Goal: Find specific page/section: Find specific page/section

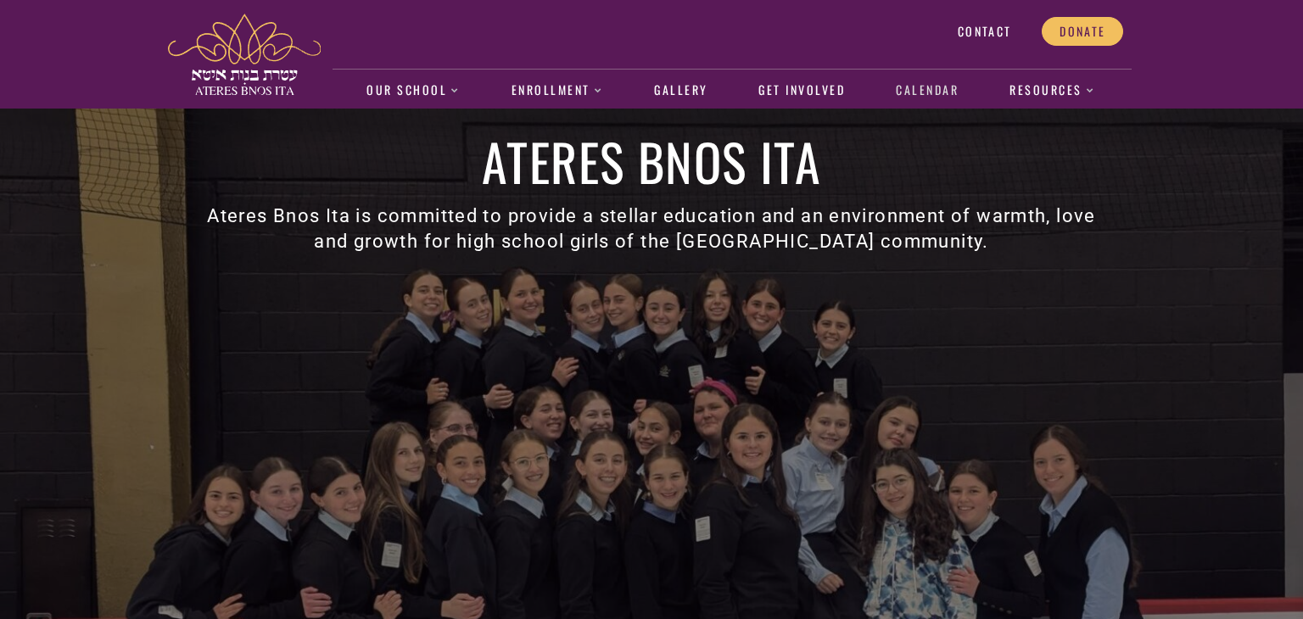
click at [922, 92] on link "Calendar" at bounding box center [927, 90] width 81 height 39
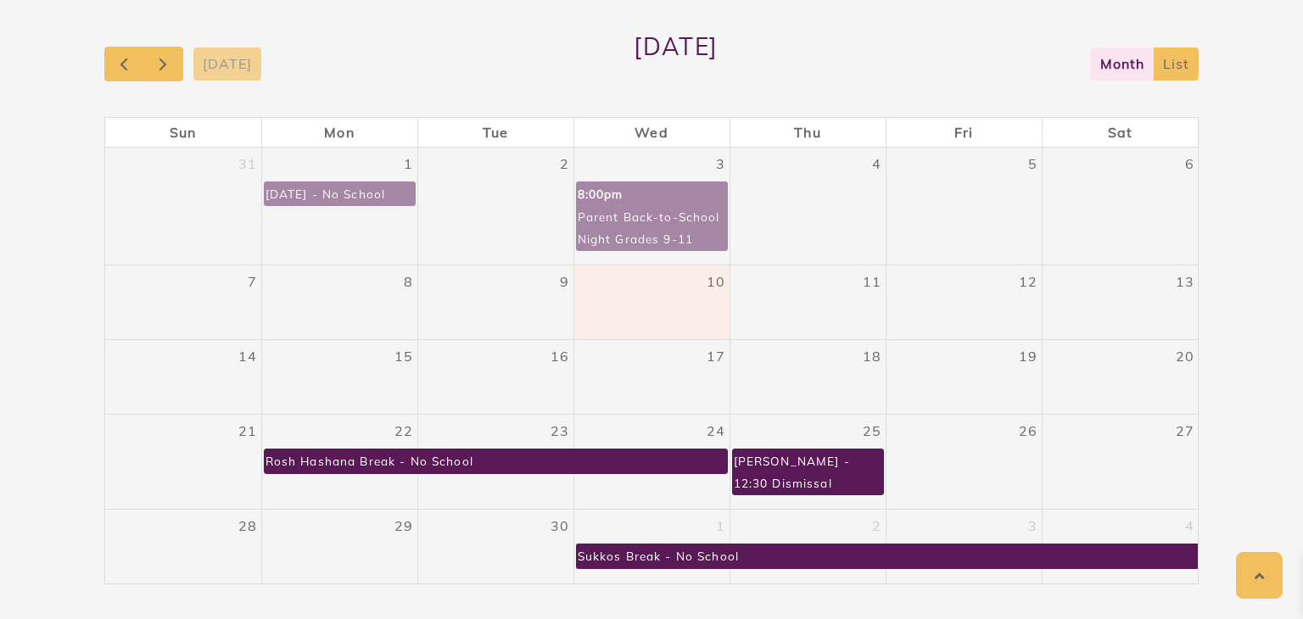
scroll to position [377, 0]
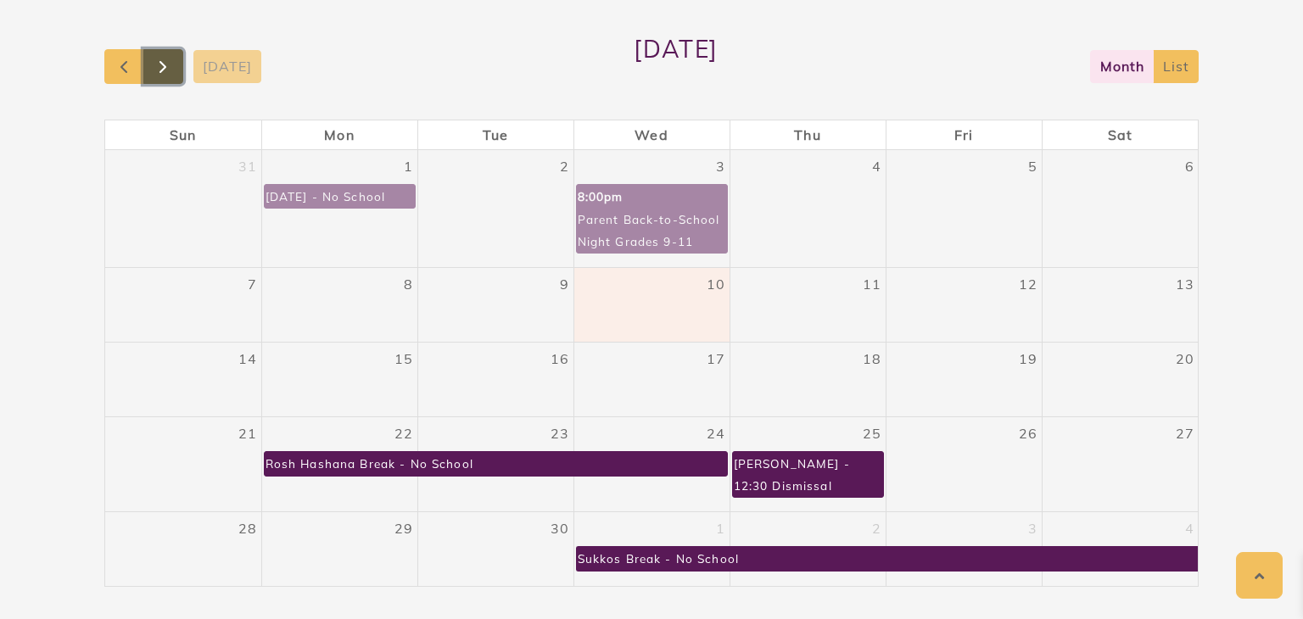
click at [172, 73] on span "button" at bounding box center [163, 67] width 20 height 20
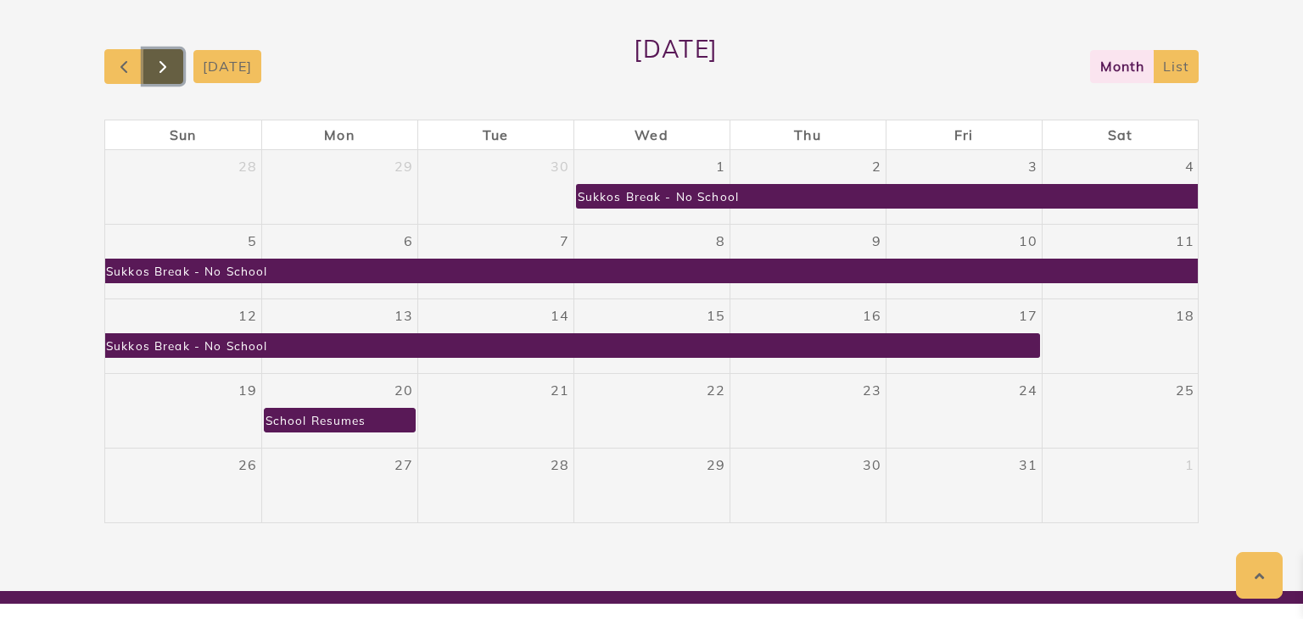
click at [181, 79] on button "button" at bounding box center [163, 66] width 40 height 35
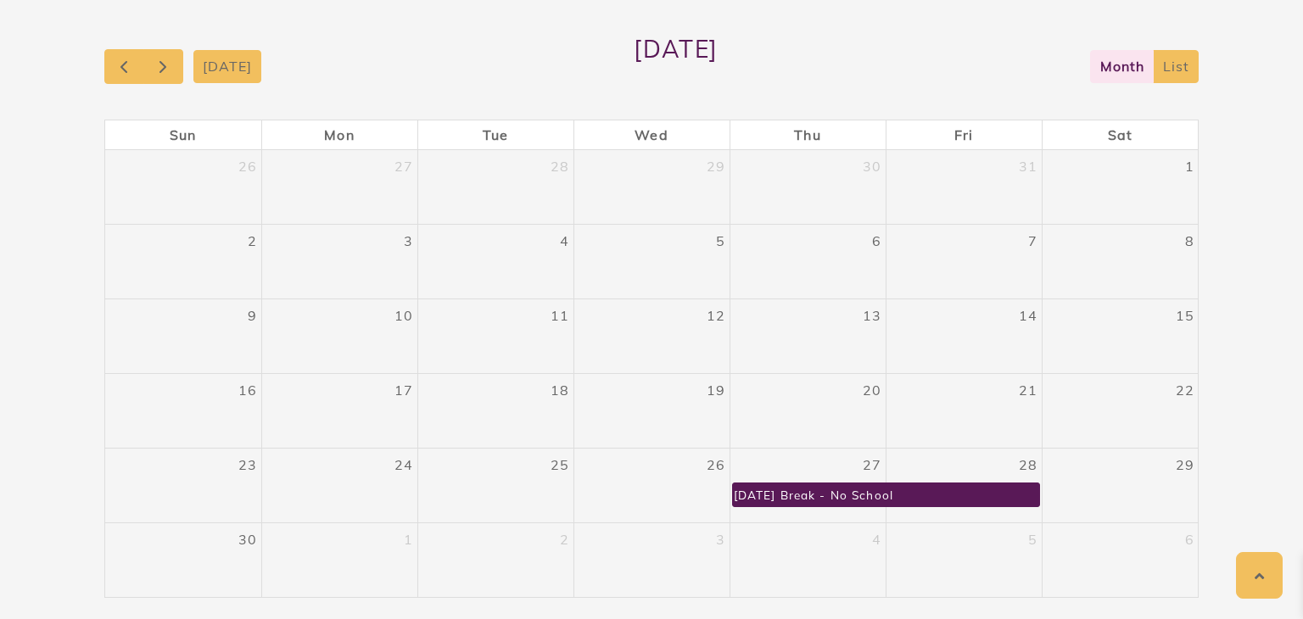
click at [129, 89] on div "today November 2025 month list" at bounding box center [651, 66] width 1094 height 64
click at [126, 76] on span "button" at bounding box center [124, 67] width 20 height 20
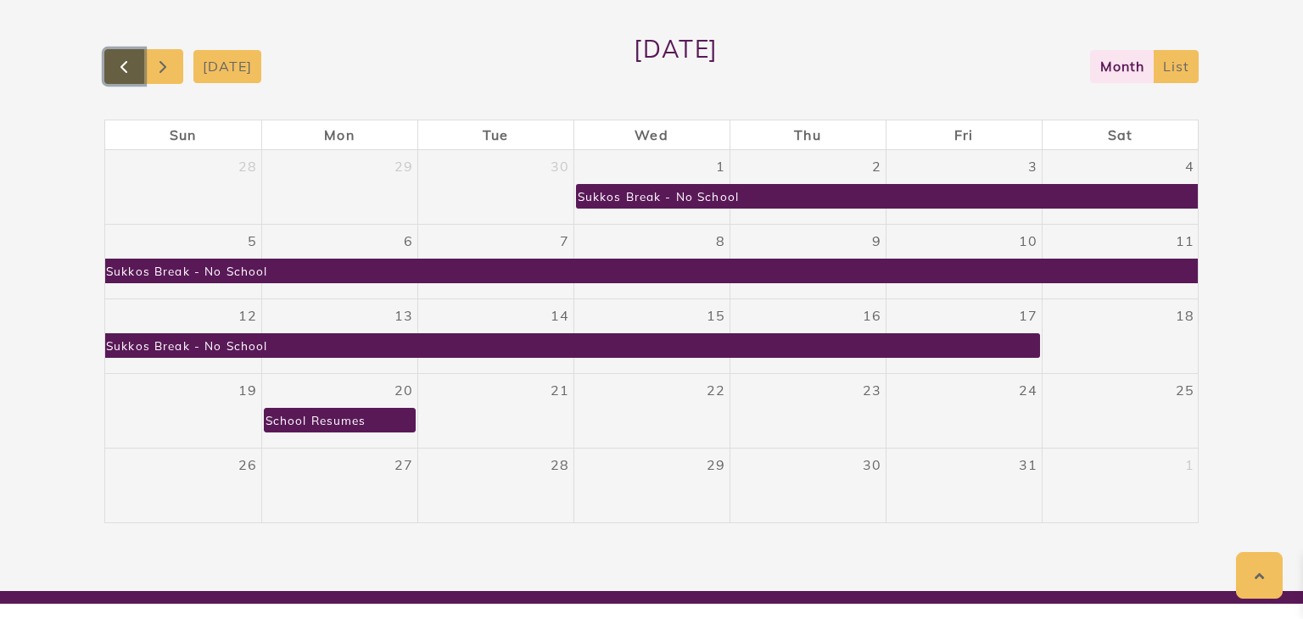
click at [126, 76] on span "button" at bounding box center [124, 67] width 20 height 20
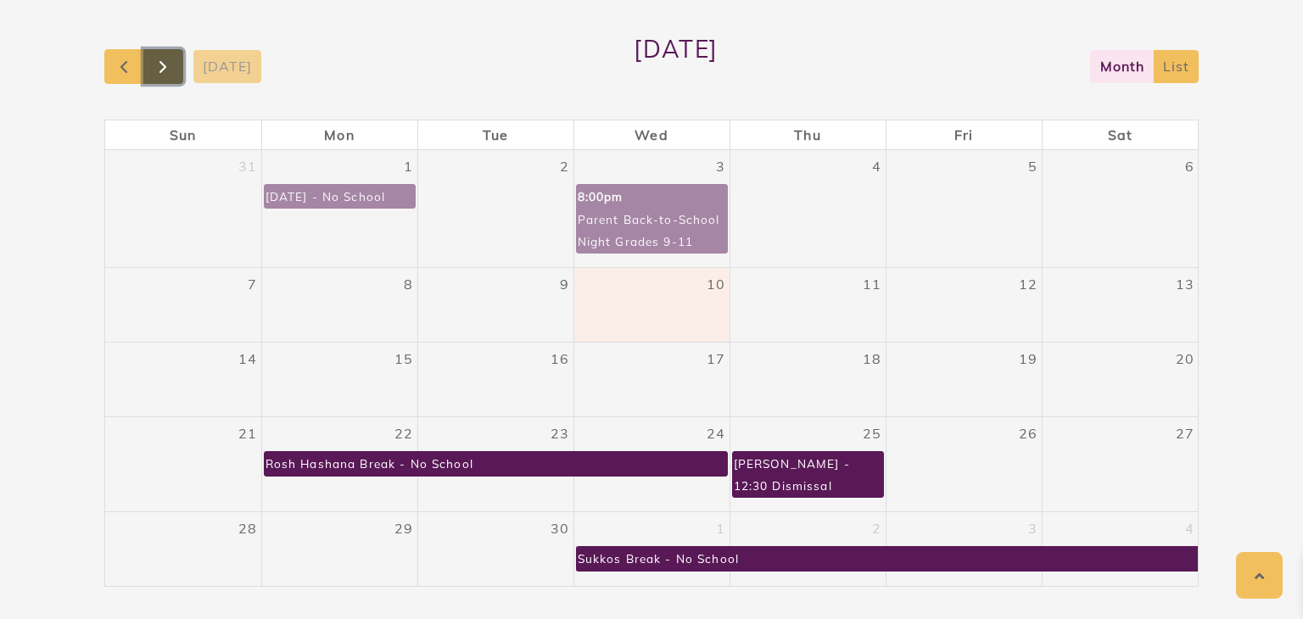
click at [161, 58] on span "button" at bounding box center [163, 67] width 20 height 20
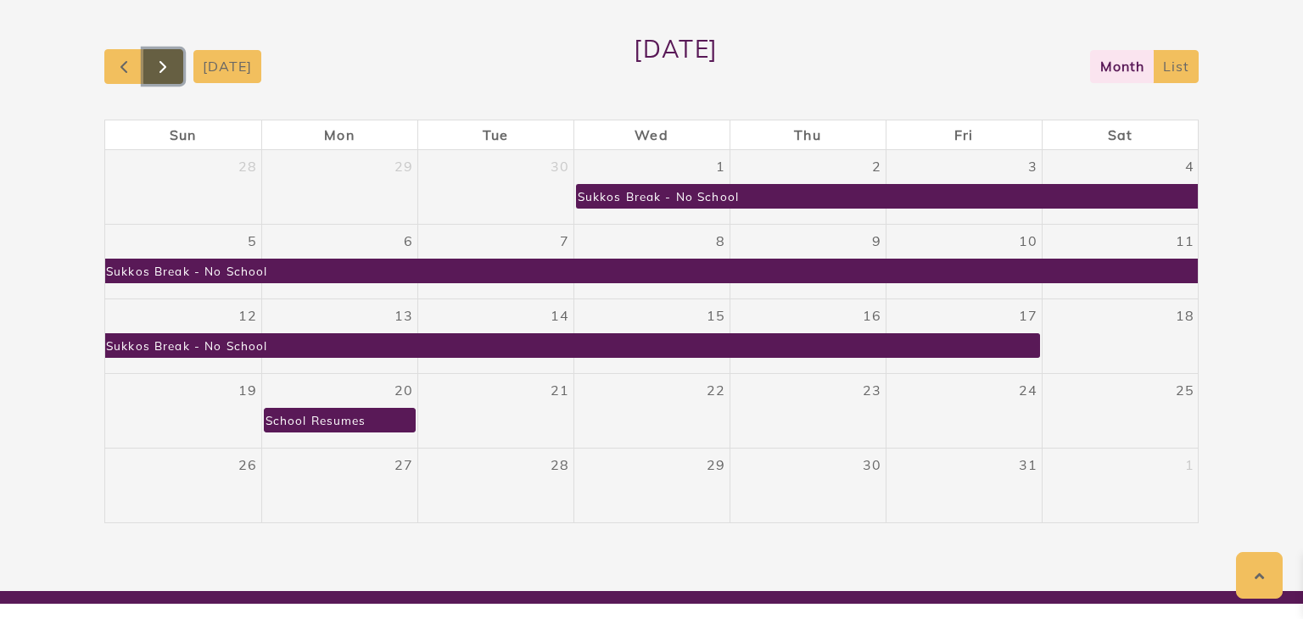
click at [159, 67] on span "button" at bounding box center [163, 67] width 20 height 20
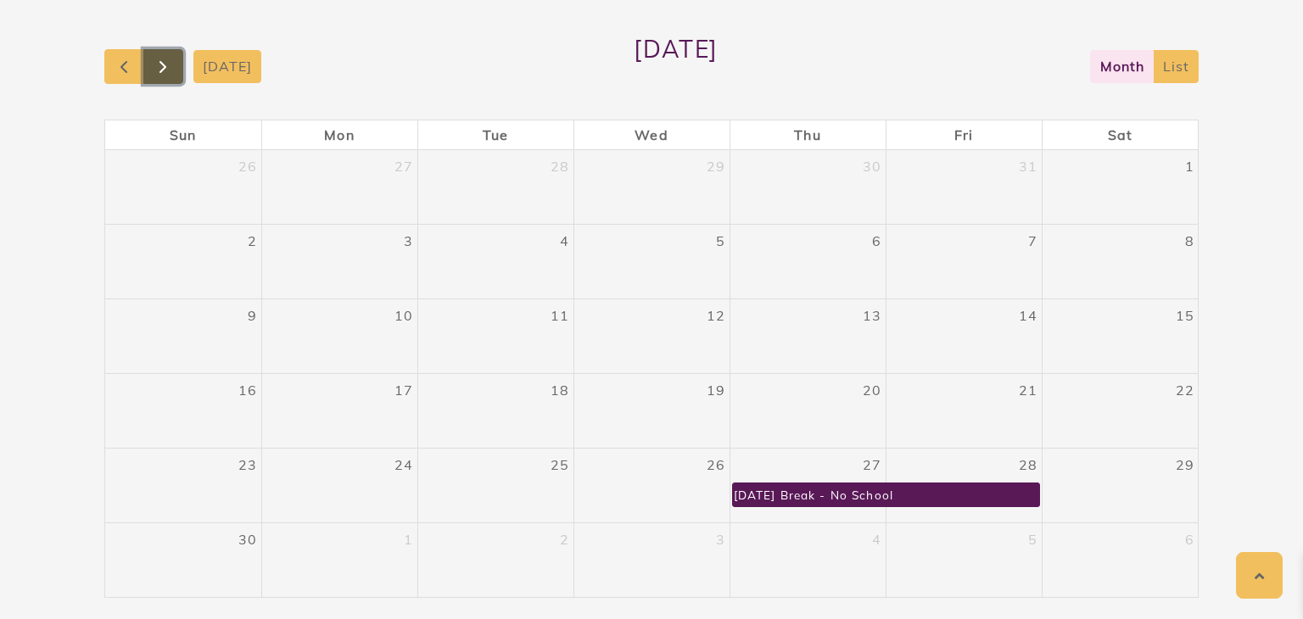
click at [166, 70] on span "button" at bounding box center [163, 67] width 20 height 20
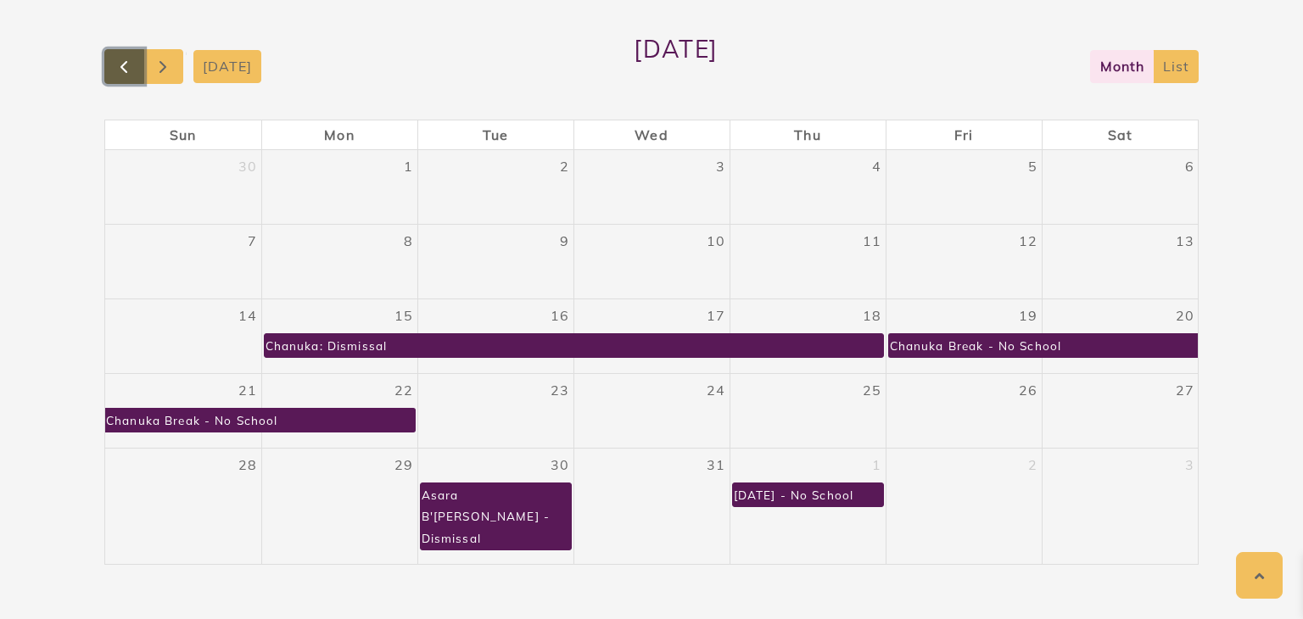
click at [131, 60] on span "button" at bounding box center [124, 67] width 20 height 20
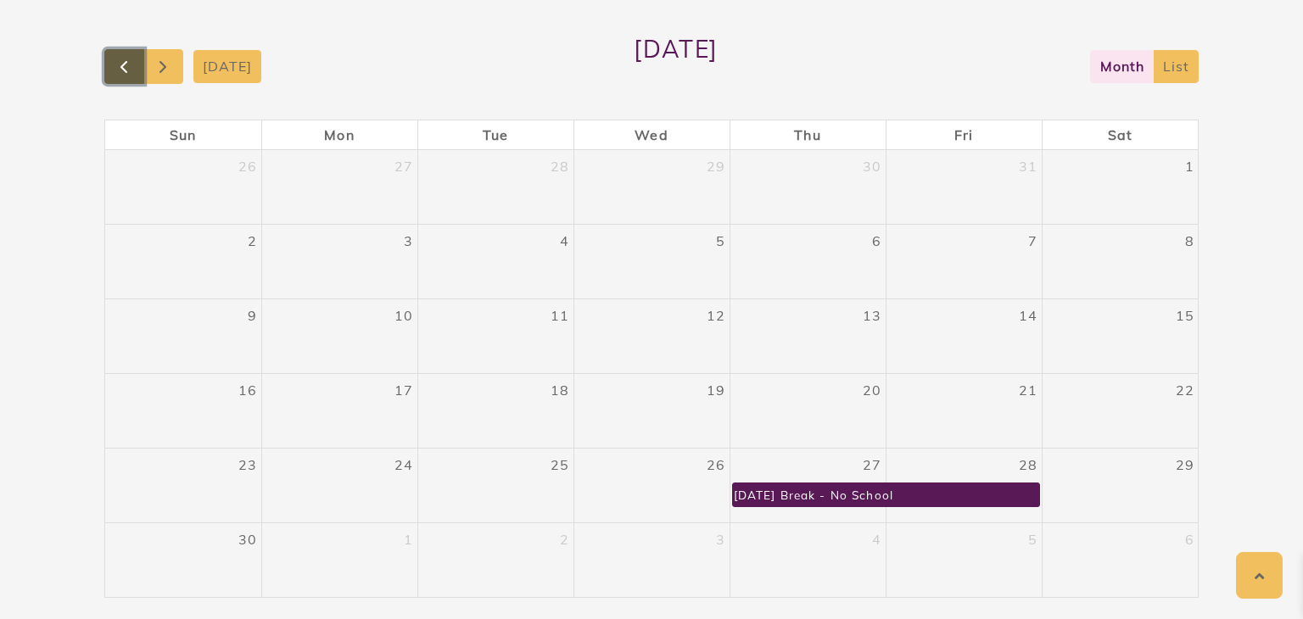
click at [131, 60] on span "button" at bounding box center [124, 67] width 20 height 20
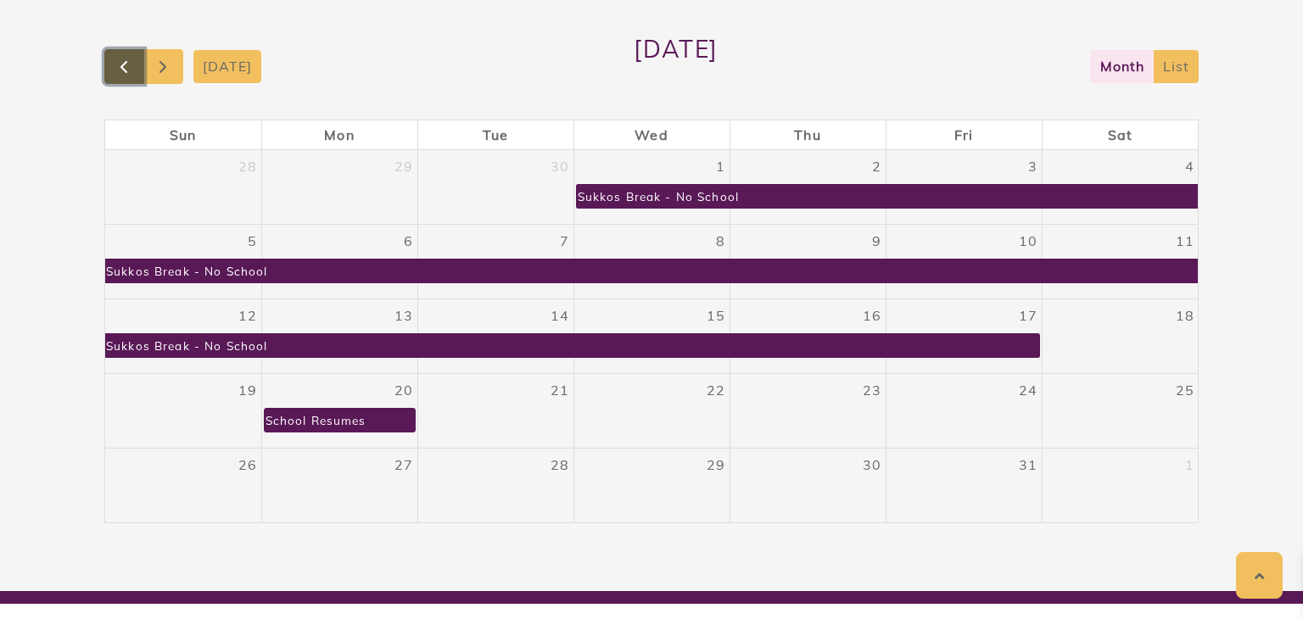
click at [119, 60] on span "button" at bounding box center [124, 67] width 20 height 20
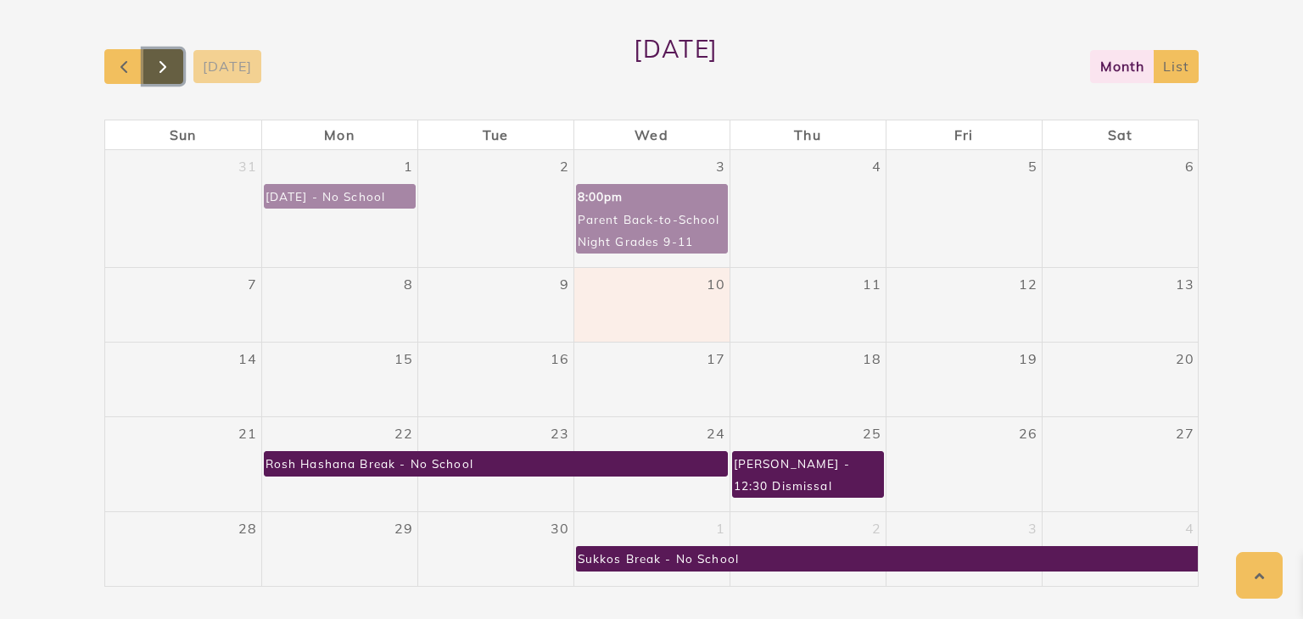
click at [151, 66] on button "button" at bounding box center [163, 66] width 40 height 35
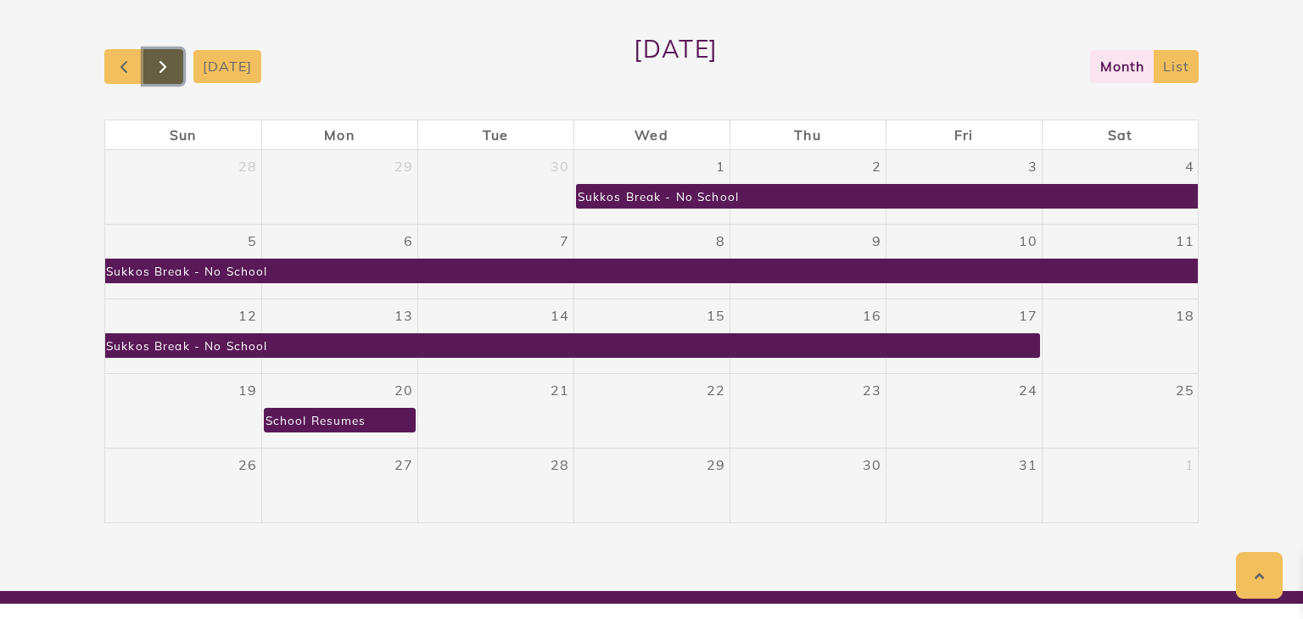
click at [151, 66] on button "button" at bounding box center [163, 66] width 40 height 35
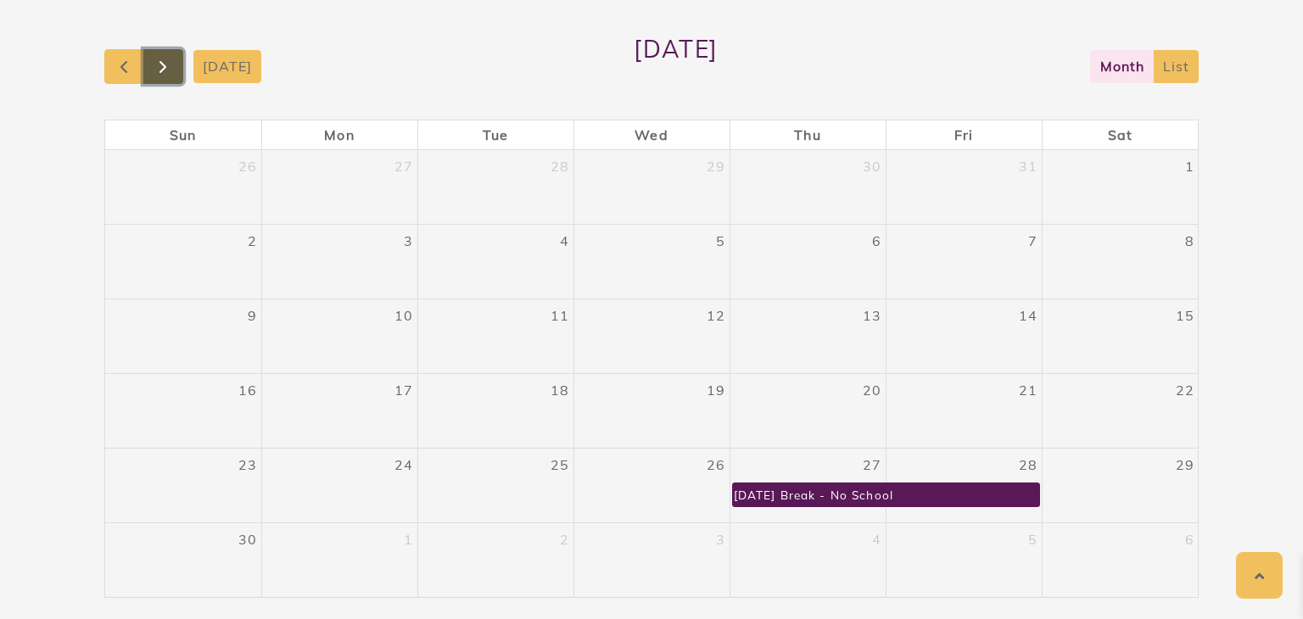
click at [153, 67] on span "button" at bounding box center [163, 67] width 20 height 20
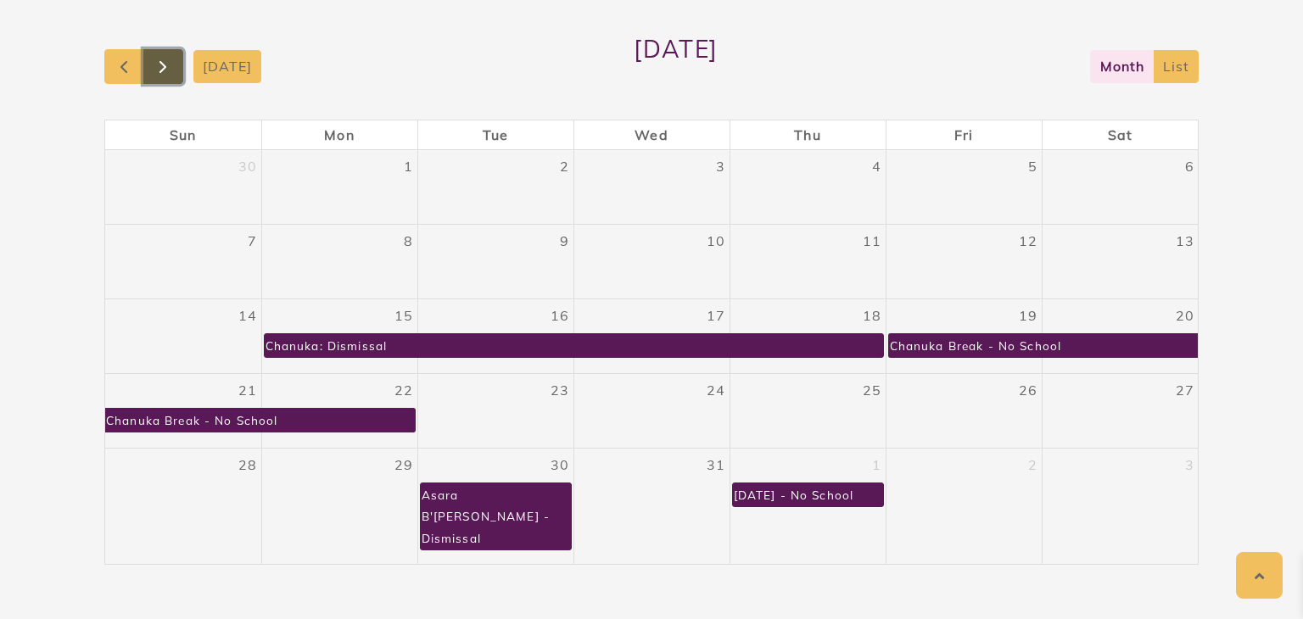
click at [153, 64] on span "button" at bounding box center [163, 67] width 20 height 20
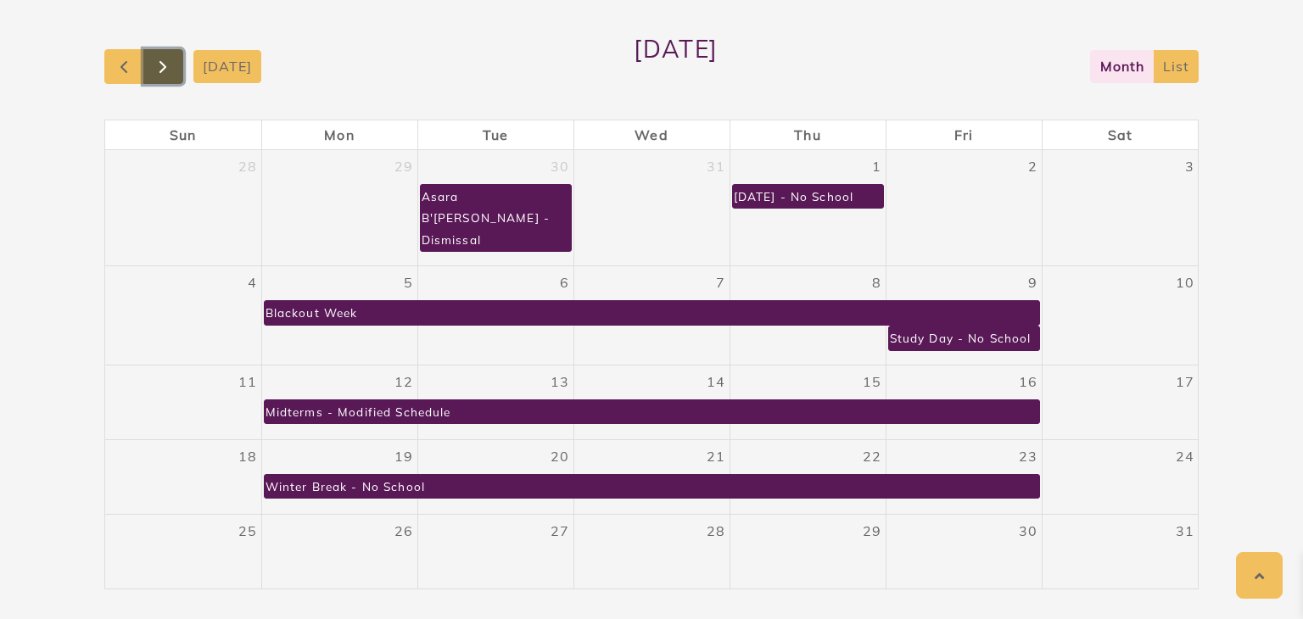
click at [161, 74] on span "button" at bounding box center [163, 67] width 20 height 20
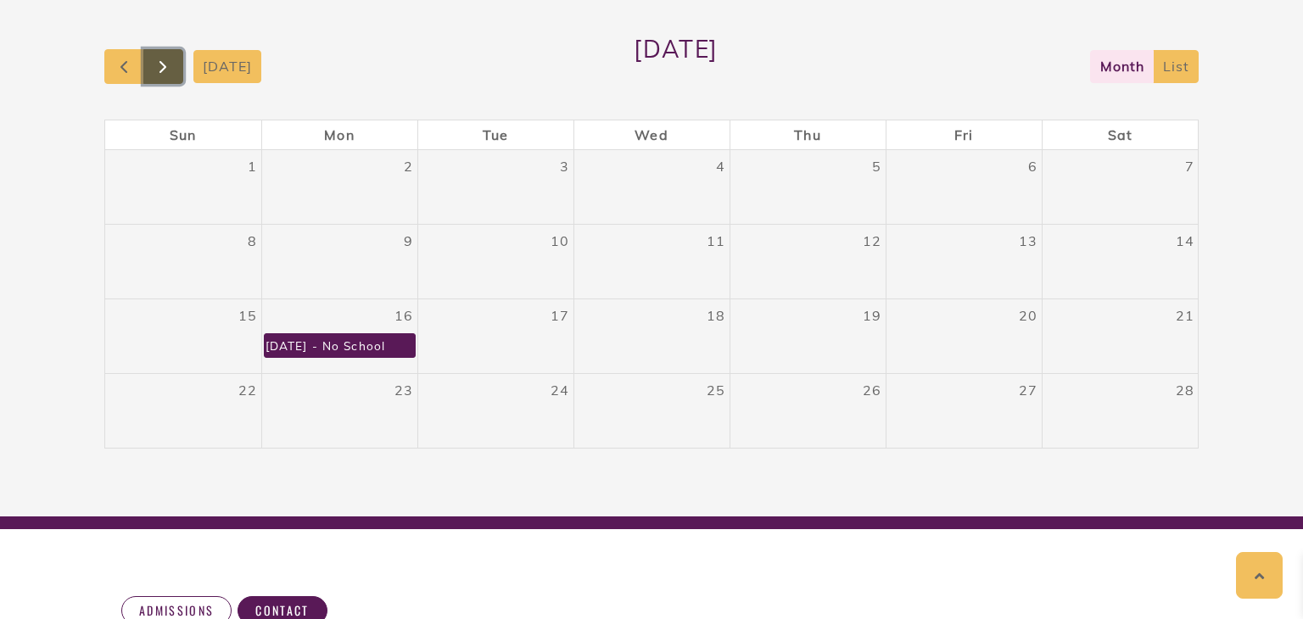
click at [161, 74] on span "button" at bounding box center [163, 67] width 20 height 20
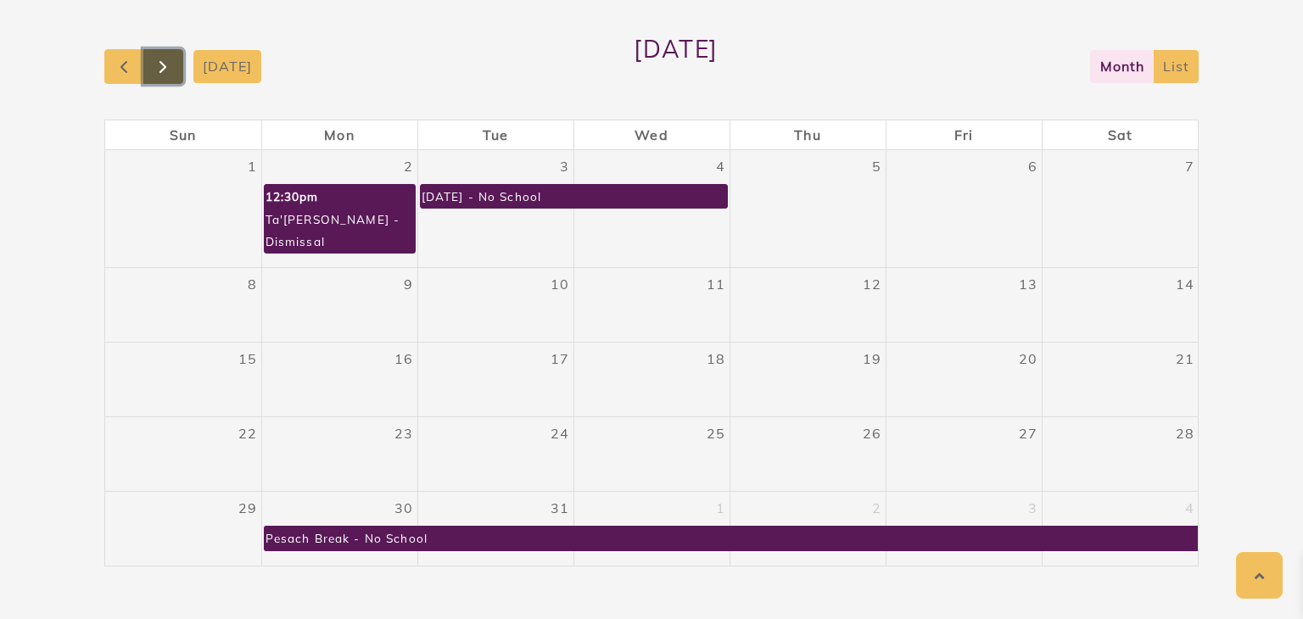
click at [162, 74] on span "button" at bounding box center [163, 67] width 20 height 20
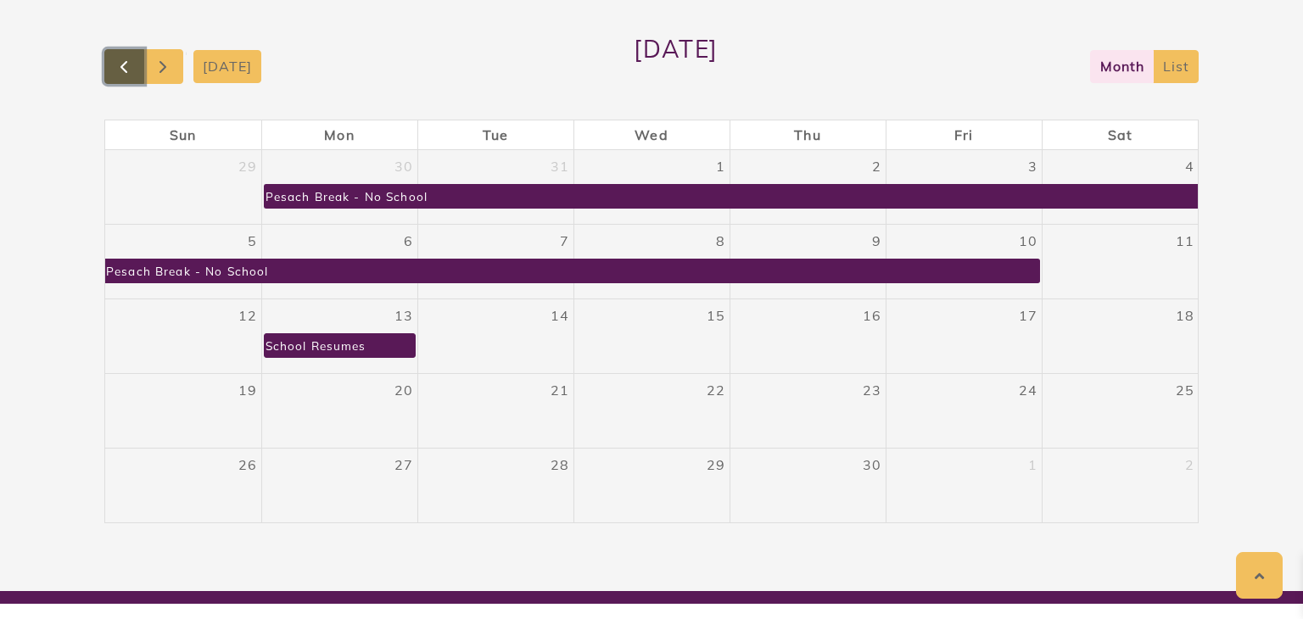
click at [133, 70] on span "button" at bounding box center [124, 67] width 20 height 20
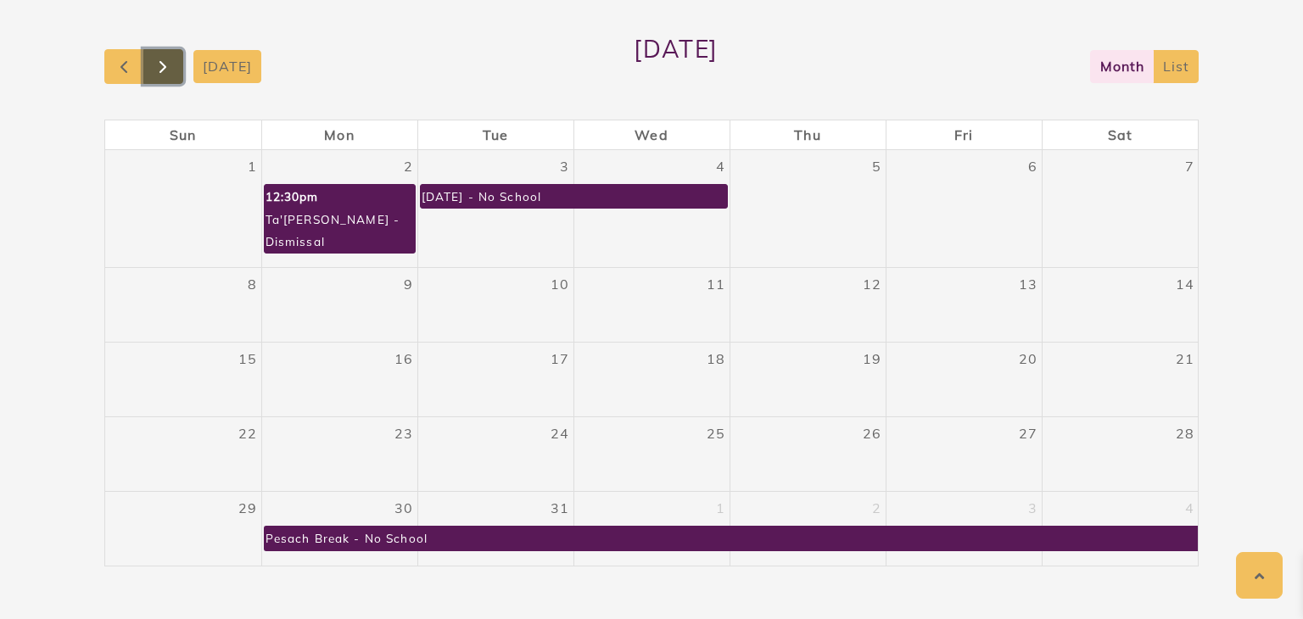
click at [148, 73] on button "button" at bounding box center [163, 66] width 40 height 35
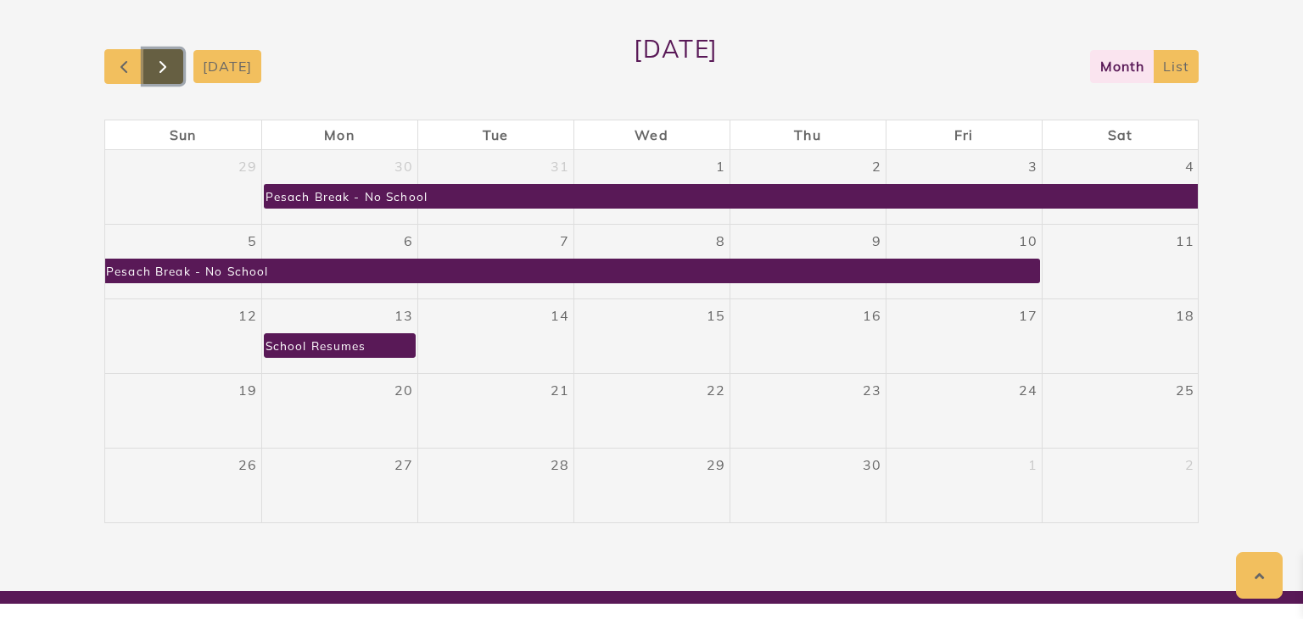
click at [168, 72] on span "button" at bounding box center [163, 67] width 20 height 20
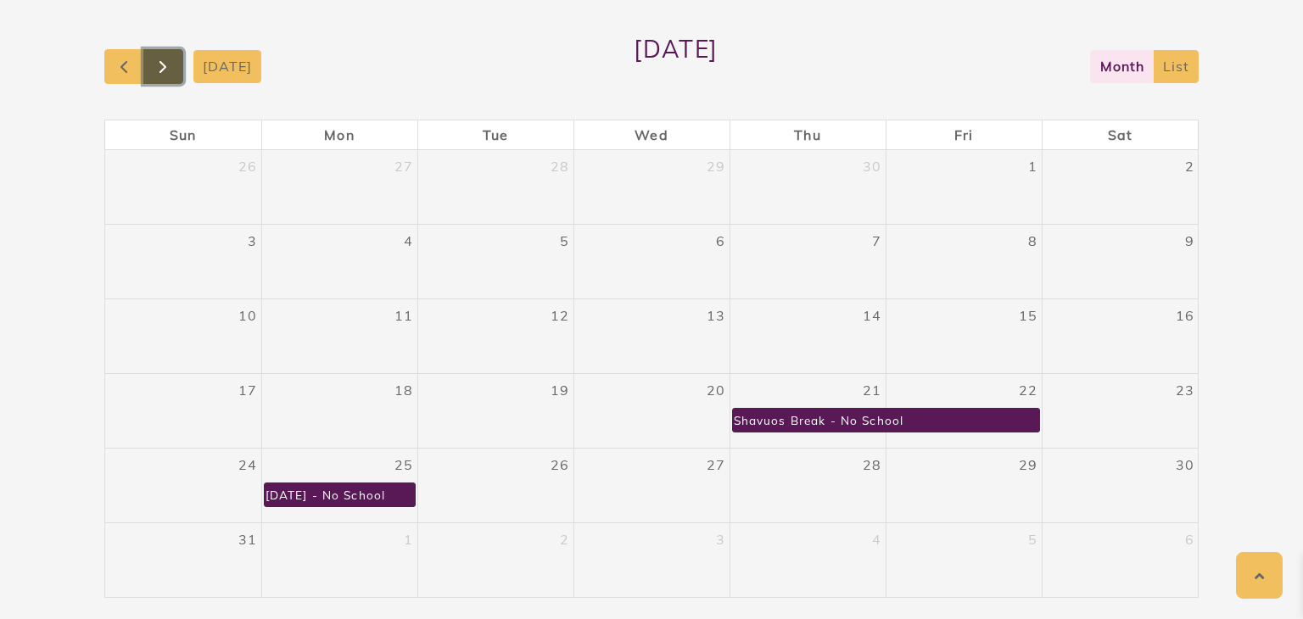
click at [171, 65] on span "button" at bounding box center [163, 67] width 20 height 20
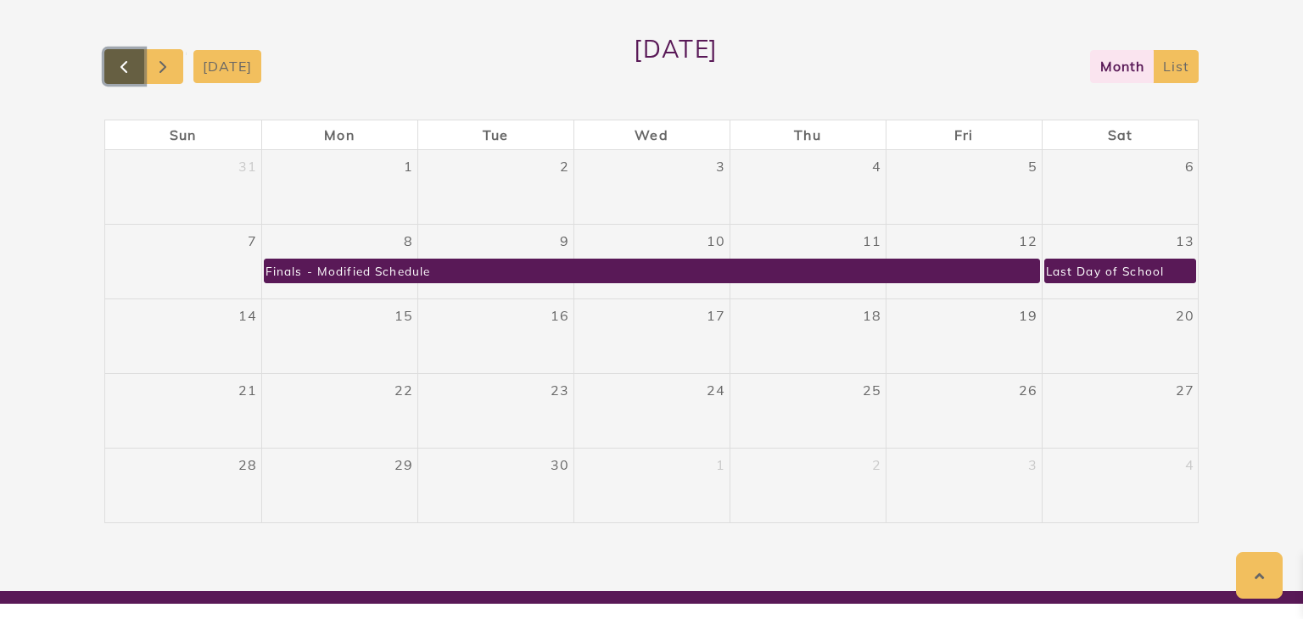
click at [130, 79] on button "button" at bounding box center [124, 66] width 40 height 35
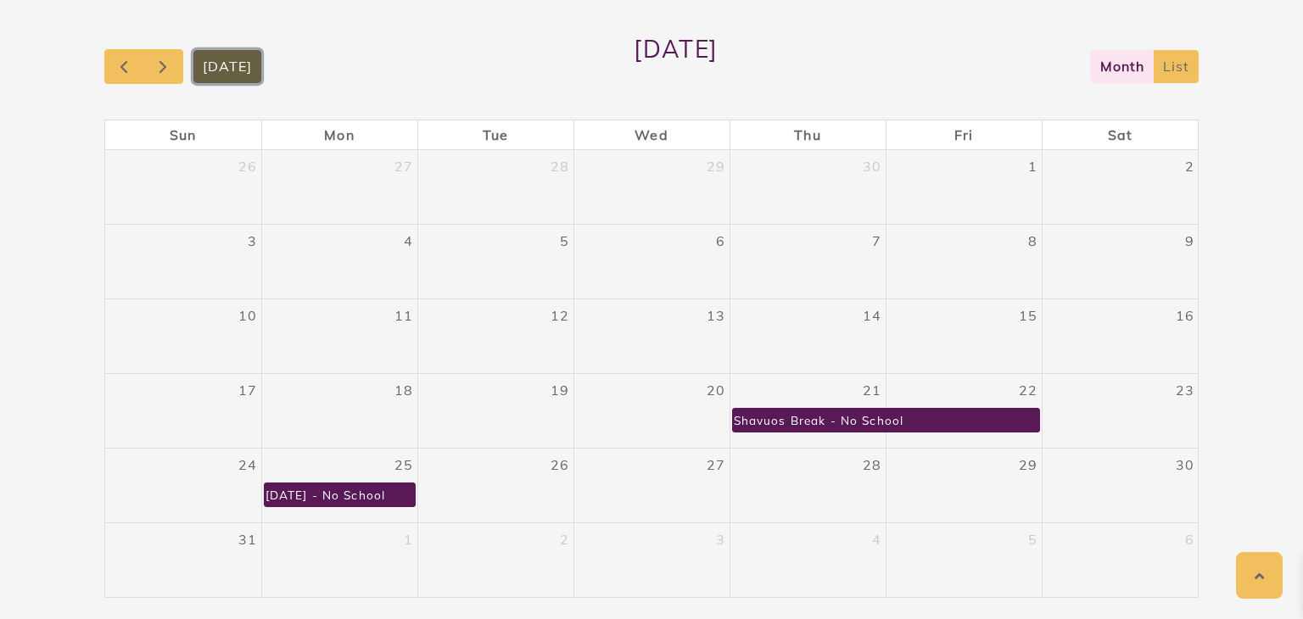
click at [232, 79] on button "[DATE]" at bounding box center [227, 66] width 69 height 33
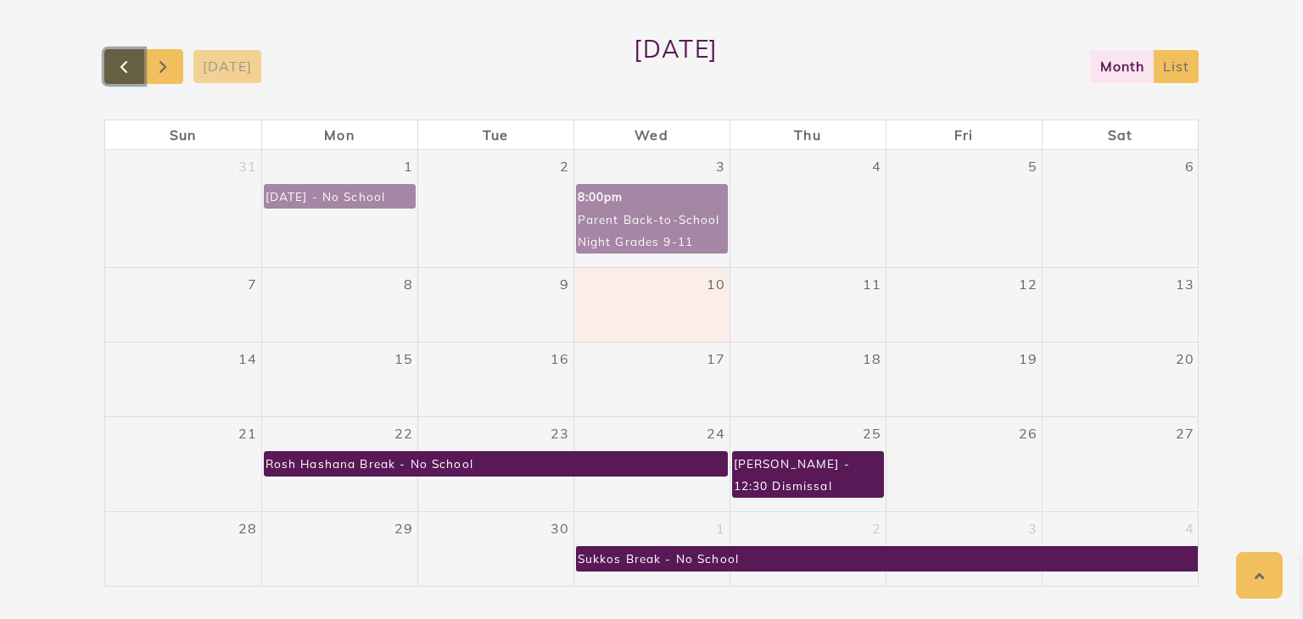
click at [104, 58] on button "button" at bounding box center [124, 66] width 40 height 35
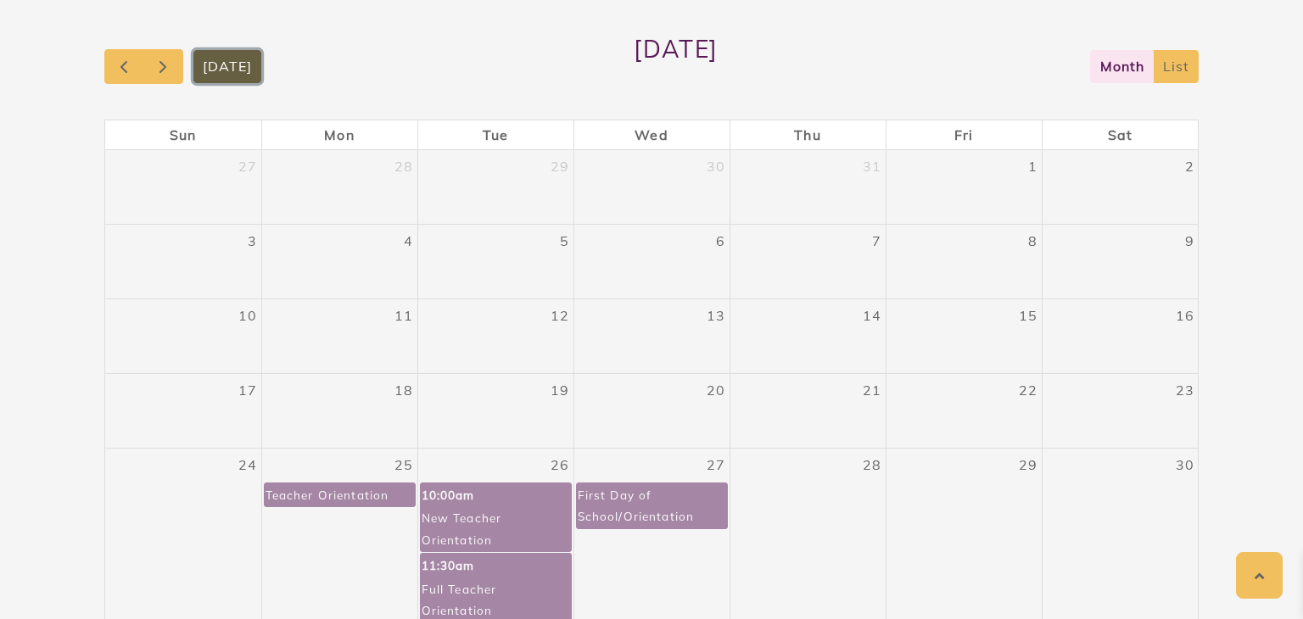
click at [193, 65] on button "[DATE]" at bounding box center [227, 66] width 69 height 33
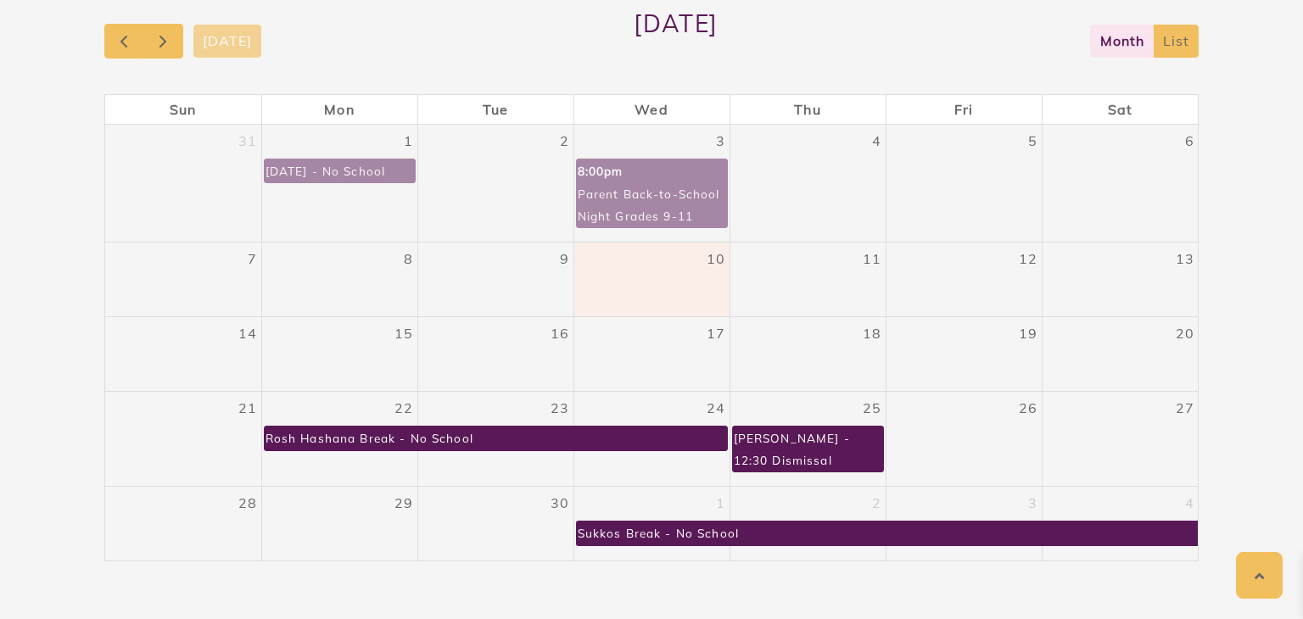
scroll to position [386, 0]
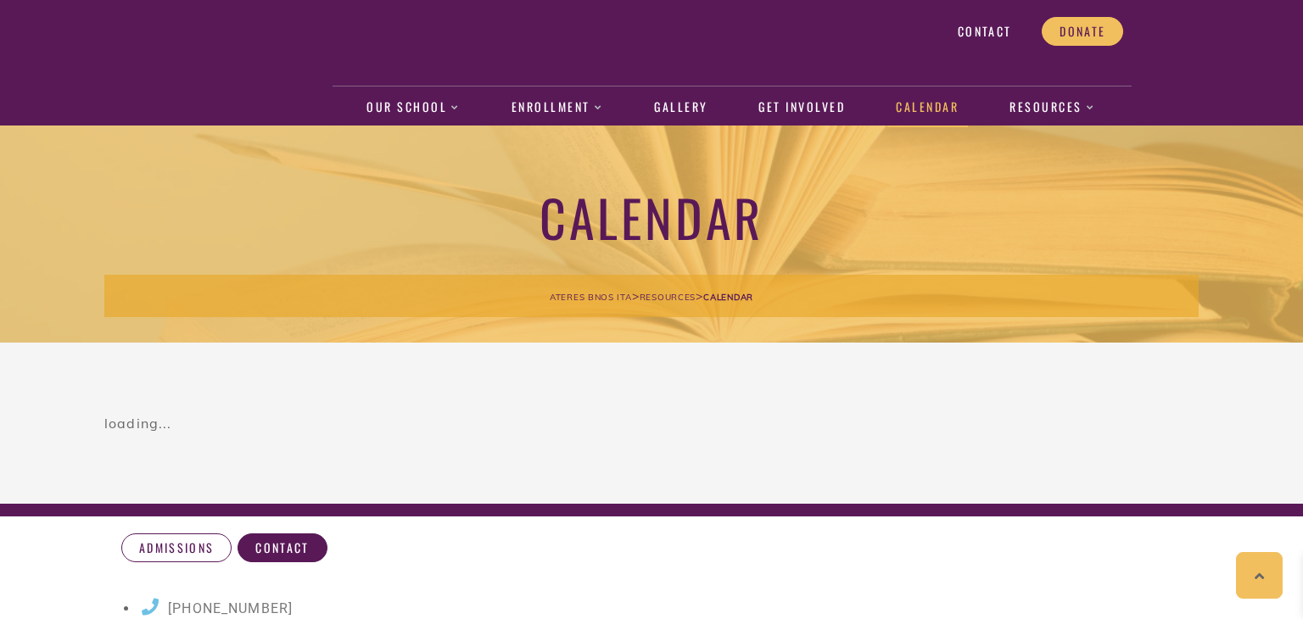
scroll to position [386, 0]
